Goal: Task Accomplishment & Management: Use online tool/utility

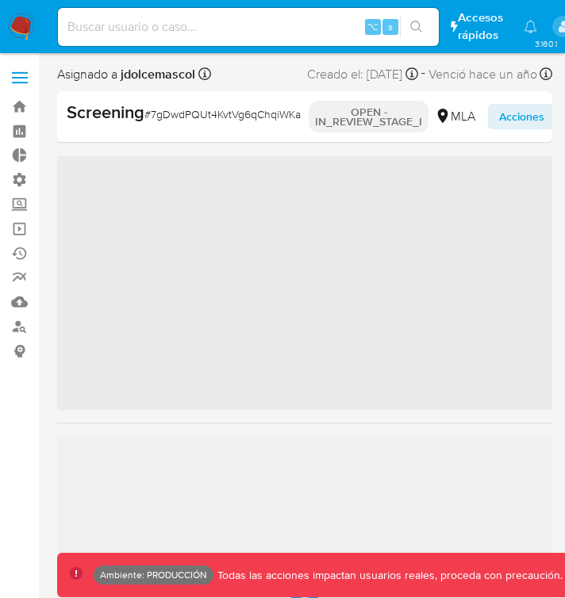
scroll to position [823, 0]
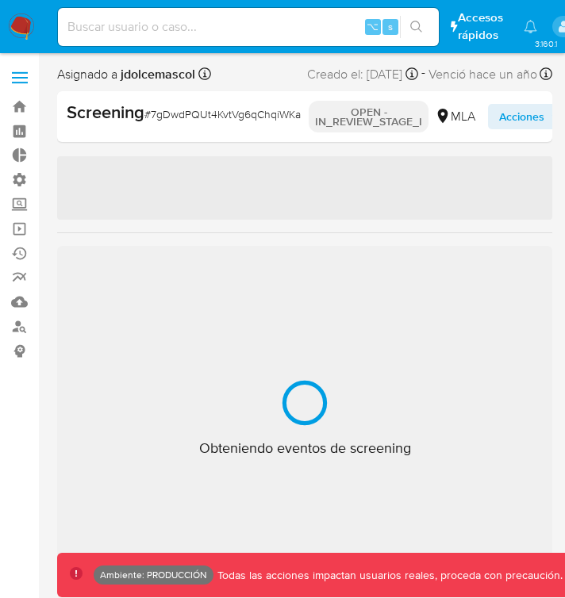
select select "10"
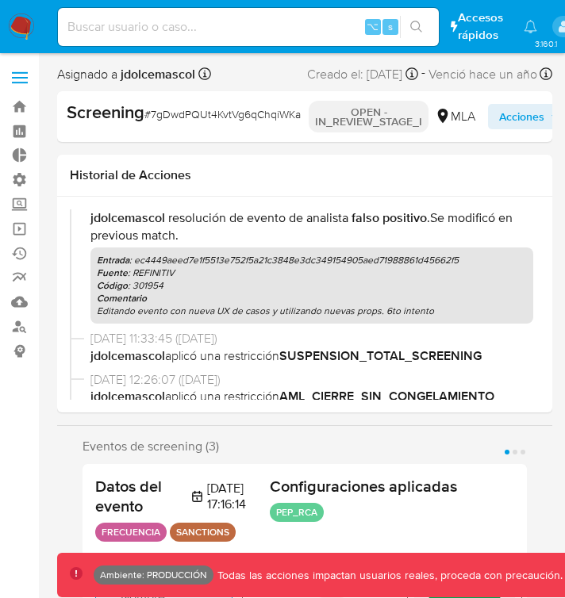
scroll to position [0, 0]
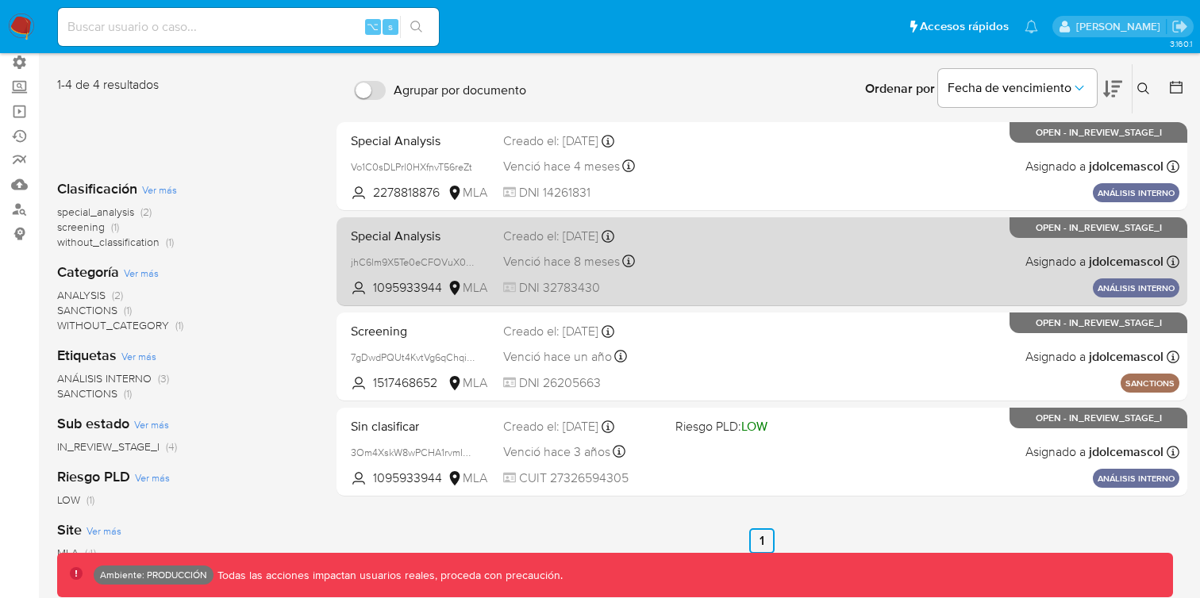
scroll to position [183, 0]
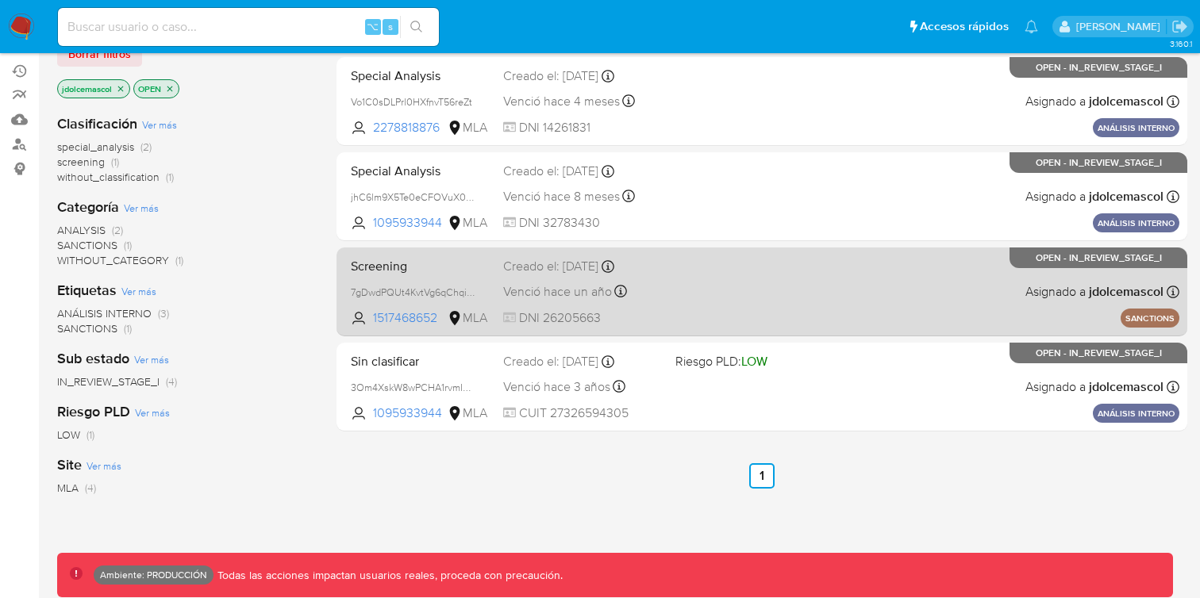
click at [817, 310] on div "Screening 7gDwdPQUt4KvtVg6qChqiWKa 1517468652 MLA Creado el: 10/05/2024 Creado …" at bounding box center [761, 292] width 835 height 80
click at [752, 314] on div "Screening 7gDwdPQUt4KvtVg6qChqiWKa 1517468652 MLA Creado el: 10/05/2024 Creado …" at bounding box center [761, 292] width 835 height 80
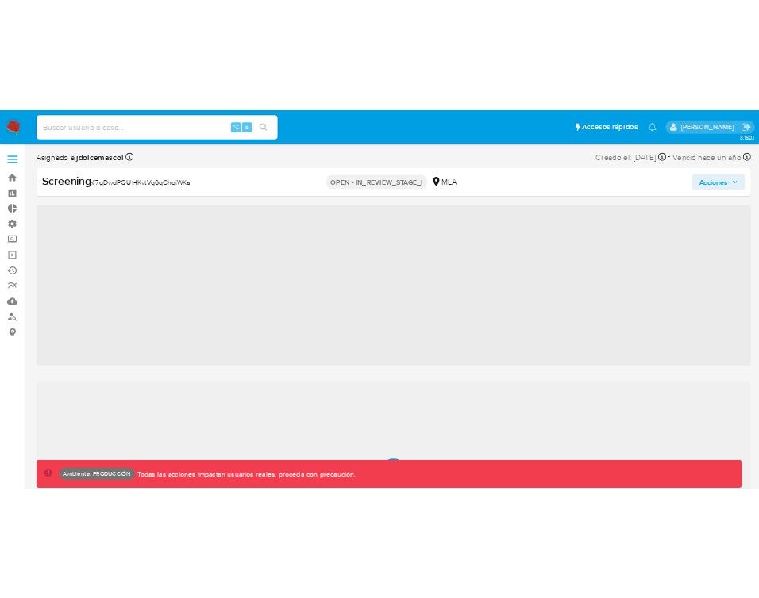
scroll to position [823, 0]
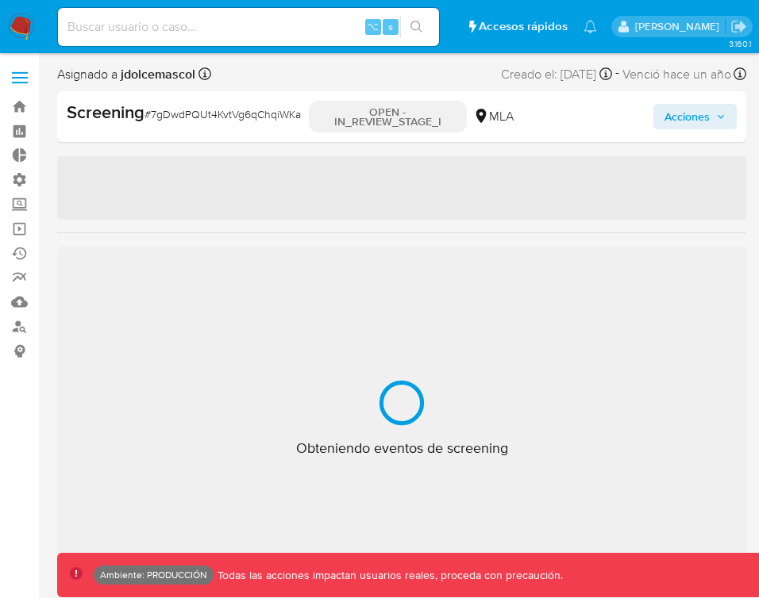
select select "10"
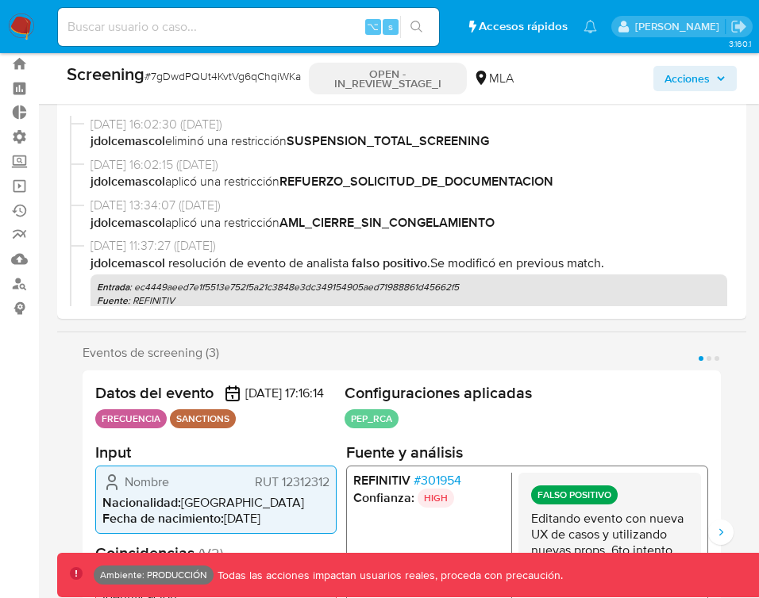
scroll to position [32, 0]
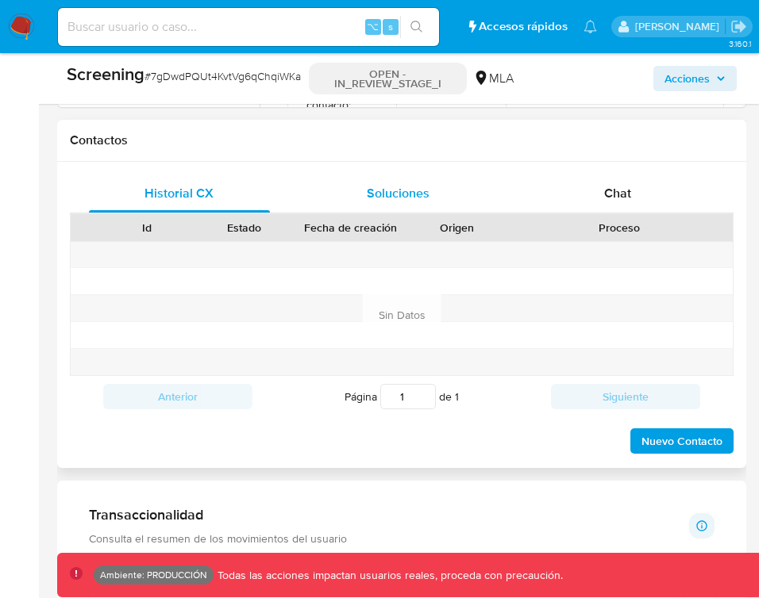
click at [413, 196] on div "Soluciones" at bounding box center [398, 194] width 181 height 38
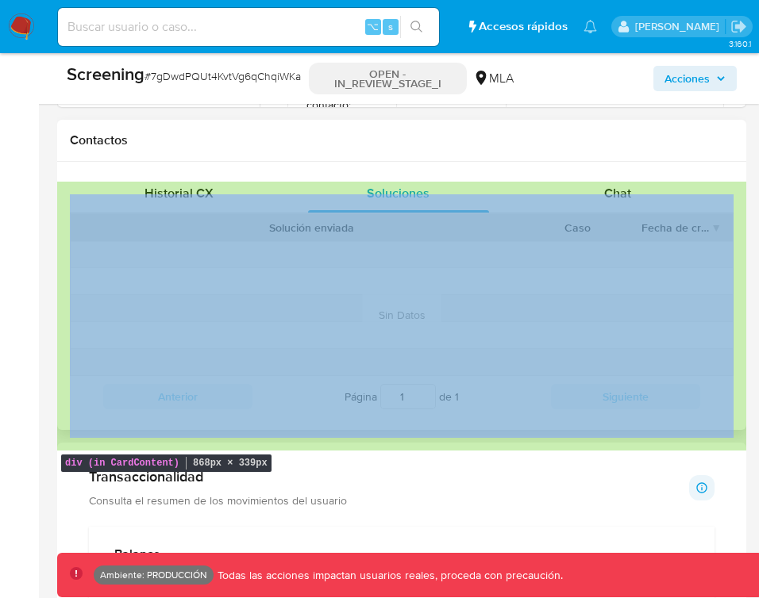
click at [702, 188] on div "Historial CX Soluciones Chat Id Estado Fecha de creación Origen Proceso Anterio…" at bounding box center [401, 296] width 689 height 268
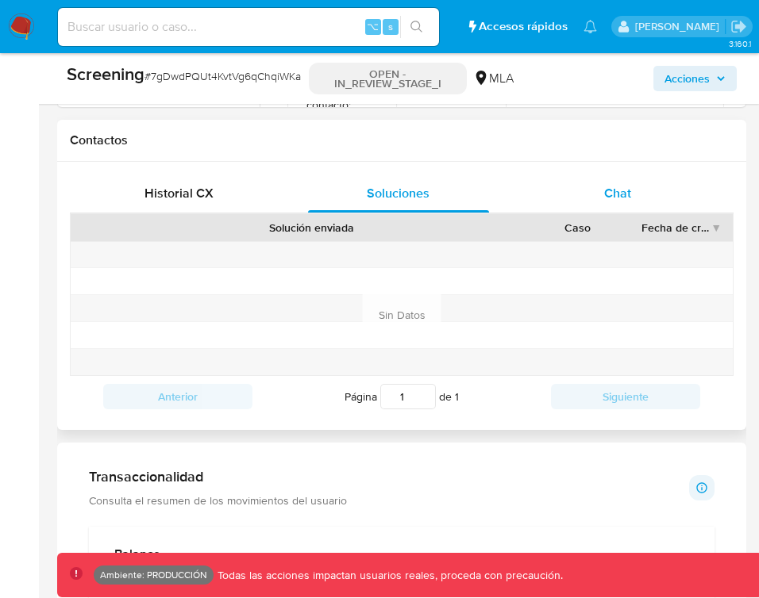
click at [642, 213] on div "Chat" at bounding box center [617, 194] width 181 height 38
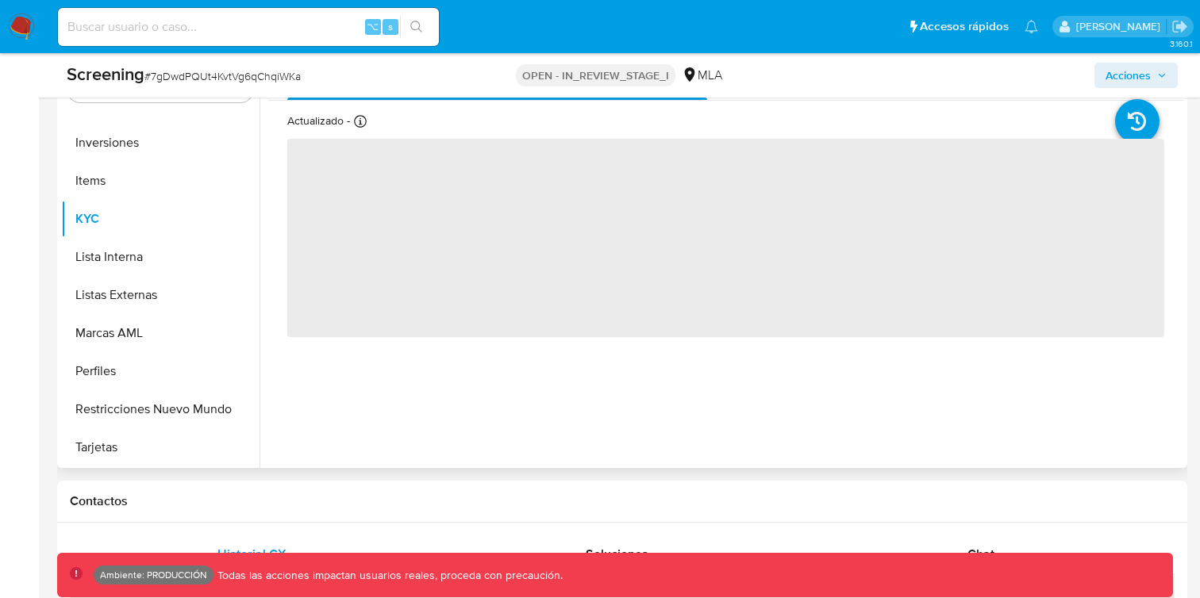
scroll to position [526, 0]
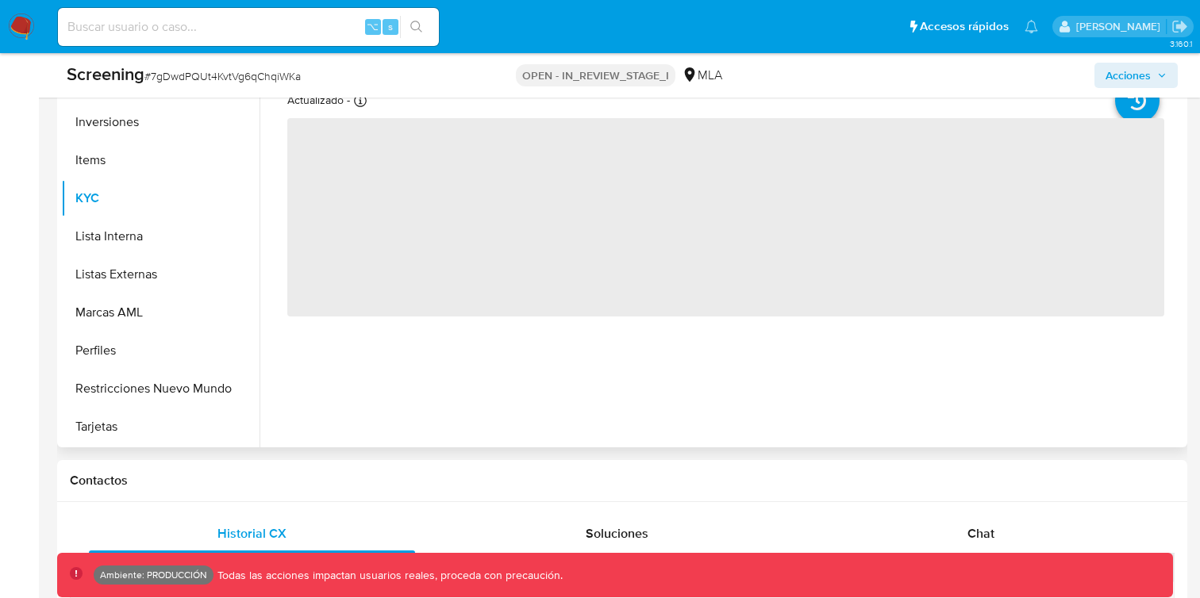
select select "10"
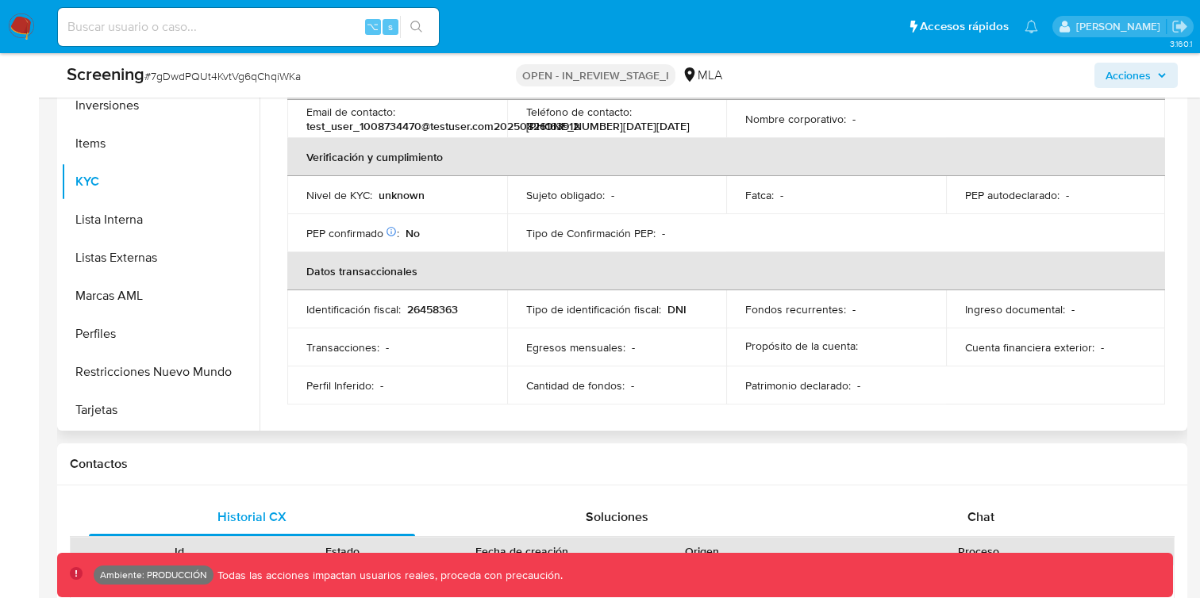
scroll to position [971, 0]
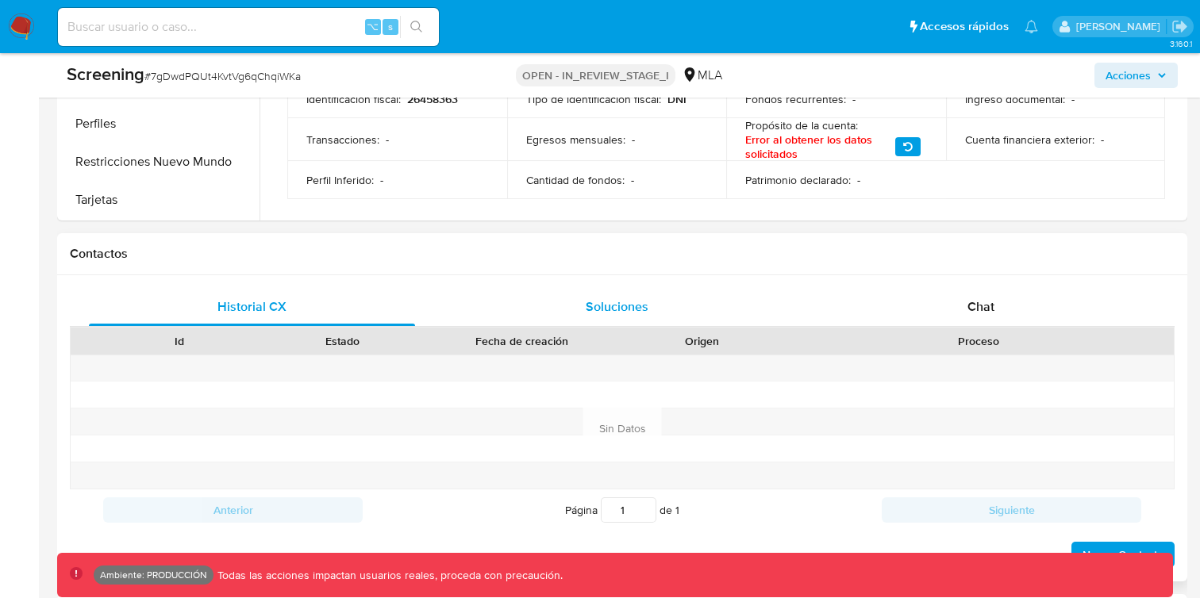
click at [688, 306] on div "Soluciones" at bounding box center [616, 307] width 326 height 38
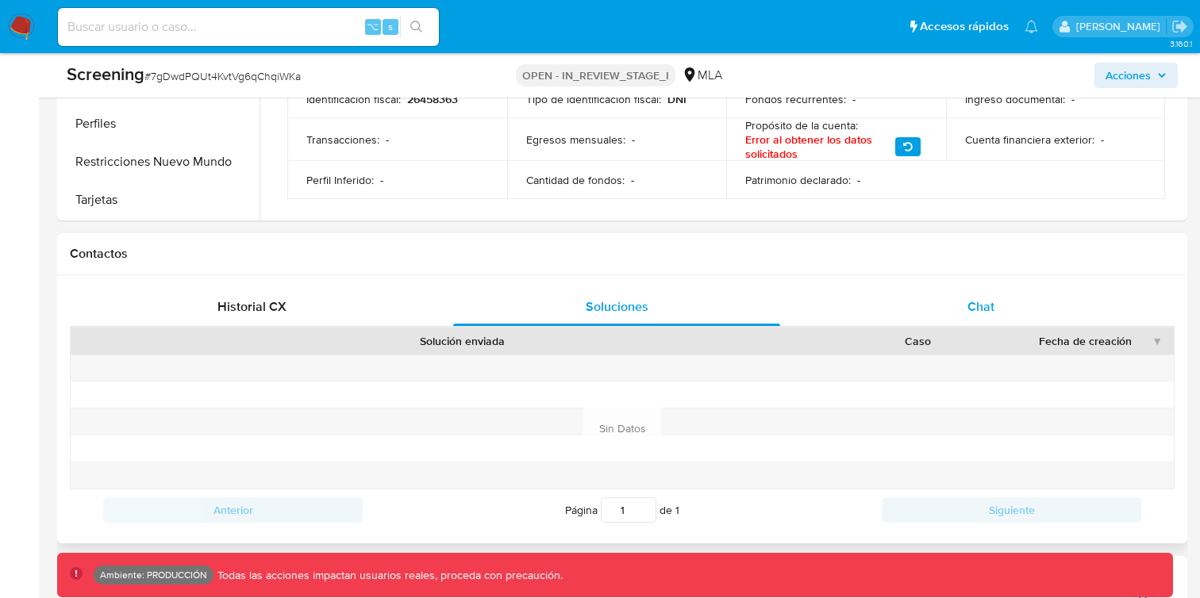
click at [887, 297] on div "Chat" at bounding box center [981, 307] width 326 height 38
